Goal: Information Seeking & Learning: Understand process/instructions

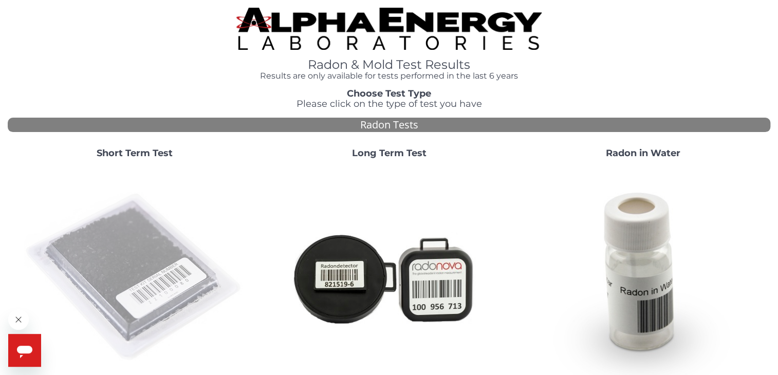
scroll to position [107, 0]
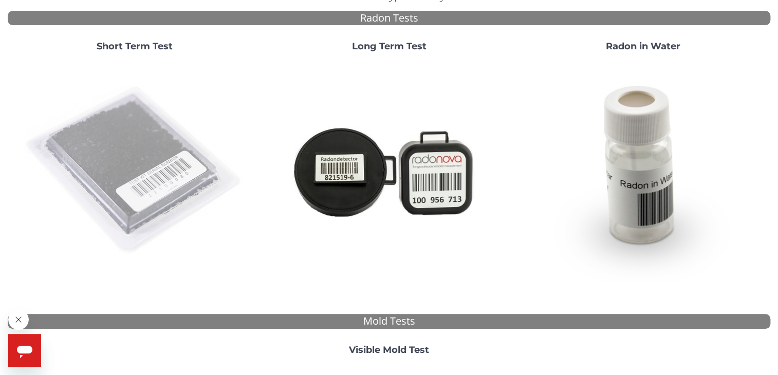
click at [119, 236] on img at bounding box center [134, 170] width 221 height 221
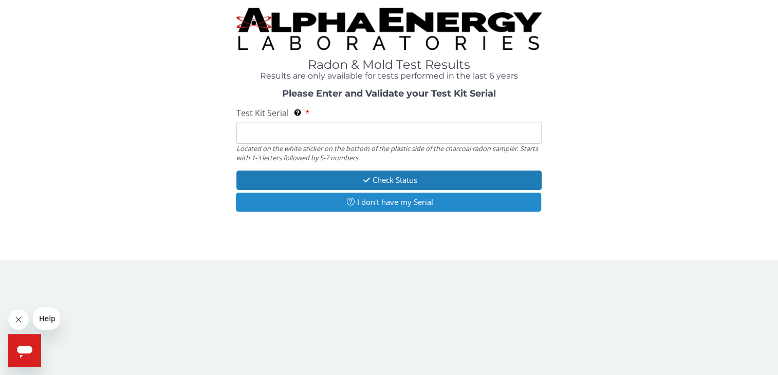
click at [346, 199] on icon "button" at bounding box center [350, 202] width 13 height 8
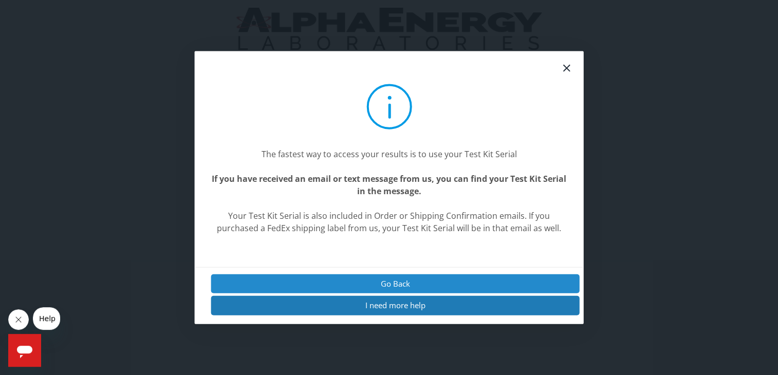
click at [381, 286] on button "Go Back" at bounding box center [395, 284] width 369 height 19
